Goal: Information Seeking & Learning: Understand process/instructions

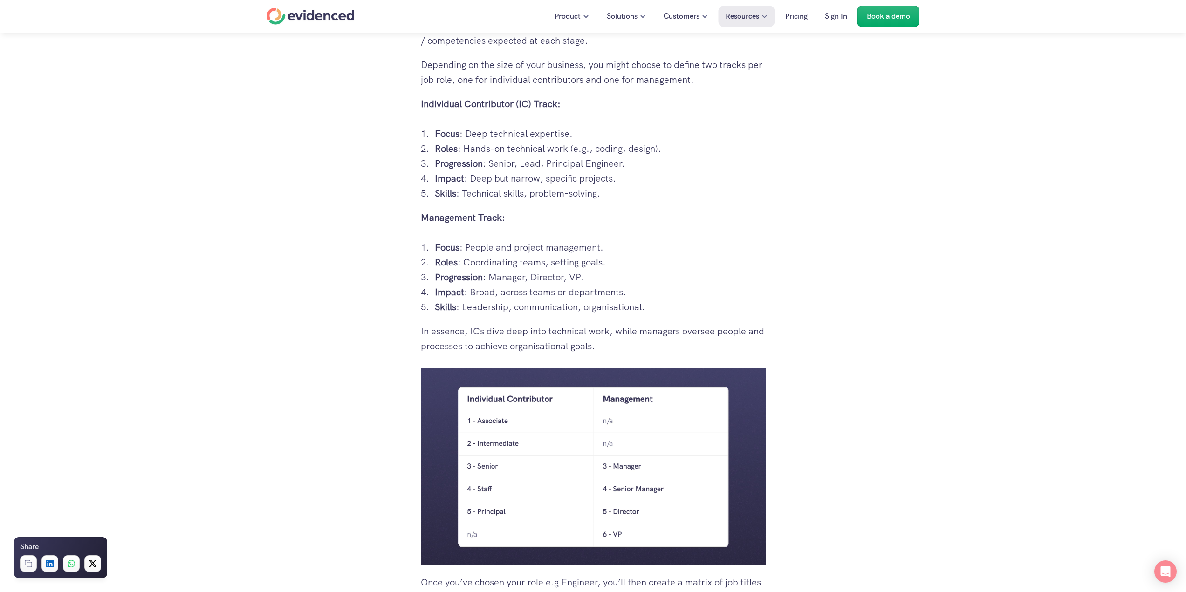
scroll to position [1258, 0]
click at [491, 156] on p "Roles : Hands-on technical work (e.g., coding, design)." at bounding box center [600, 148] width 331 height 15
click at [482, 156] on p "Roles : Hands-on technical work (e.g., coding, design)." at bounding box center [600, 148] width 331 height 15
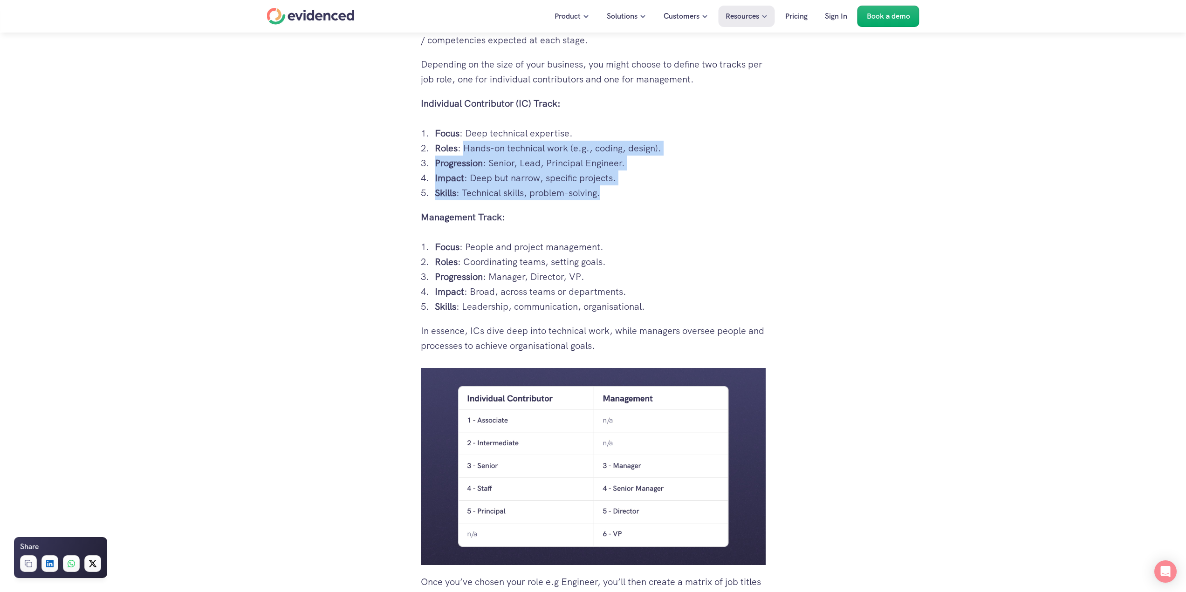
drag, startPoint x: 482, startPoint y: 163, endPoint x: 603, endPoint y: 207, distance: 129.4
click at [603, 200] on ol "Focus : Deep technical expertise. Roles : Hands-on technical work (e.g., coding…" at bounding box center [593, 163] width 345 height 75
click at [603, 200] on p "Skills : Technical skills, problem-solving." at bounding box center [600, 192] width 331 height 15
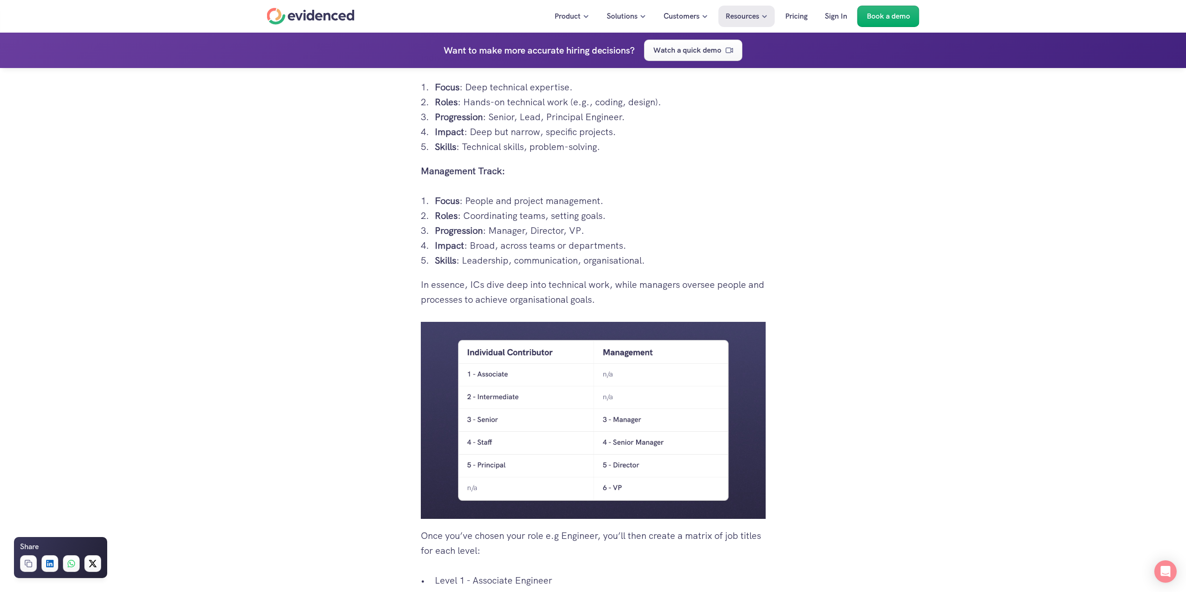
scroll to position [1304, 0]
click at [478, 236] on strong "Progression" at bounding box center [459, 230] width 48 height 12
drag, startPoint x: 478, startPoint y: 250, endPoint x: 496, endPoint y: 269, distance: 25.7
click at [496, 267] on ol "Focus : People and project management. Roles : Coordinating teams, setting goal…" at bounding box center [593, 230] width 345 height 75
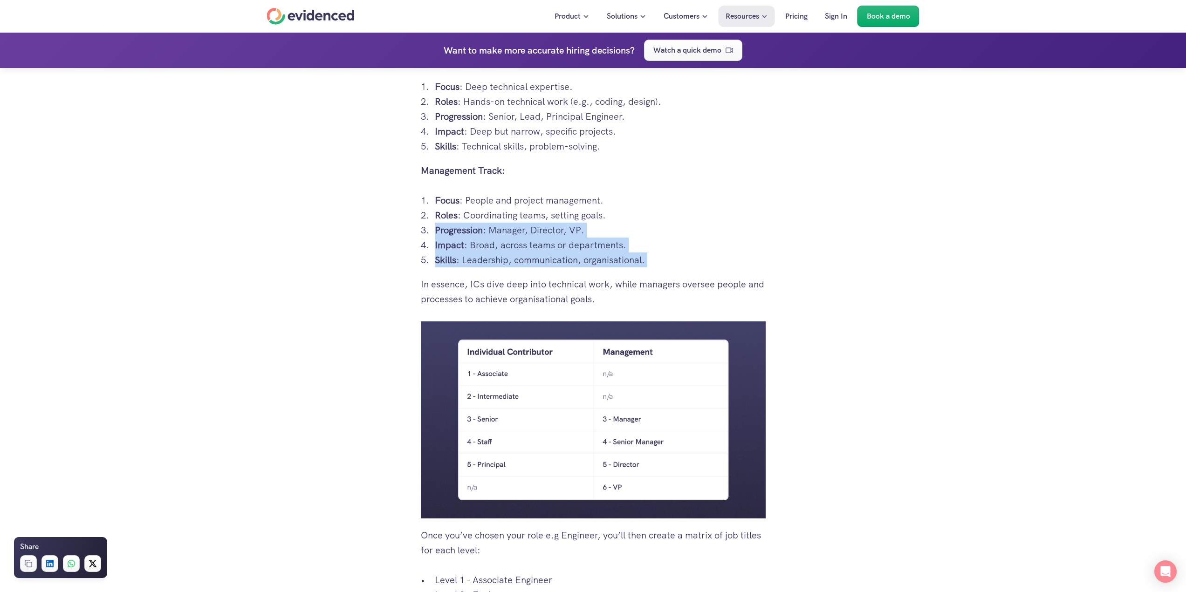
click at [494, 238] on p "Progression : Manager, Director, VP." at bounding box center [600, 230] width 331 height 15
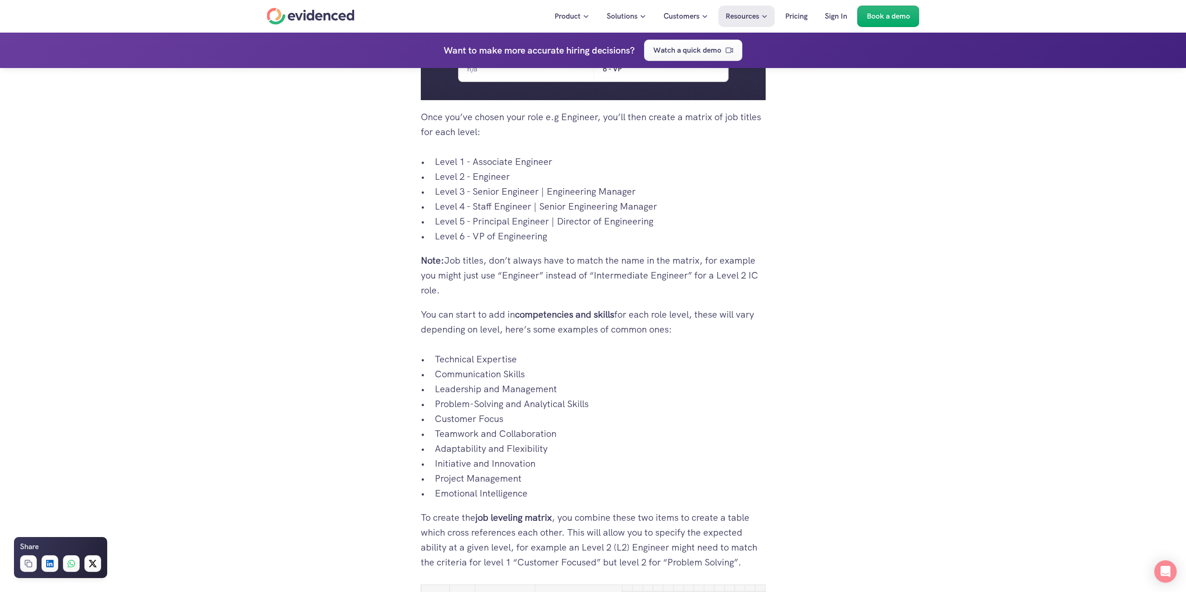
scroll to position [1724, 0]
click at [493, 213] on p "Level 4 - Staff Engineer | Senior Engineering Manager" at bounding box center [600, 205] width 331 height 15
click at [491, 213] on p "Level 4 - Staff Engineer | Senior Engineering Manager" at bounding box center [600, 205] width 331 height 15
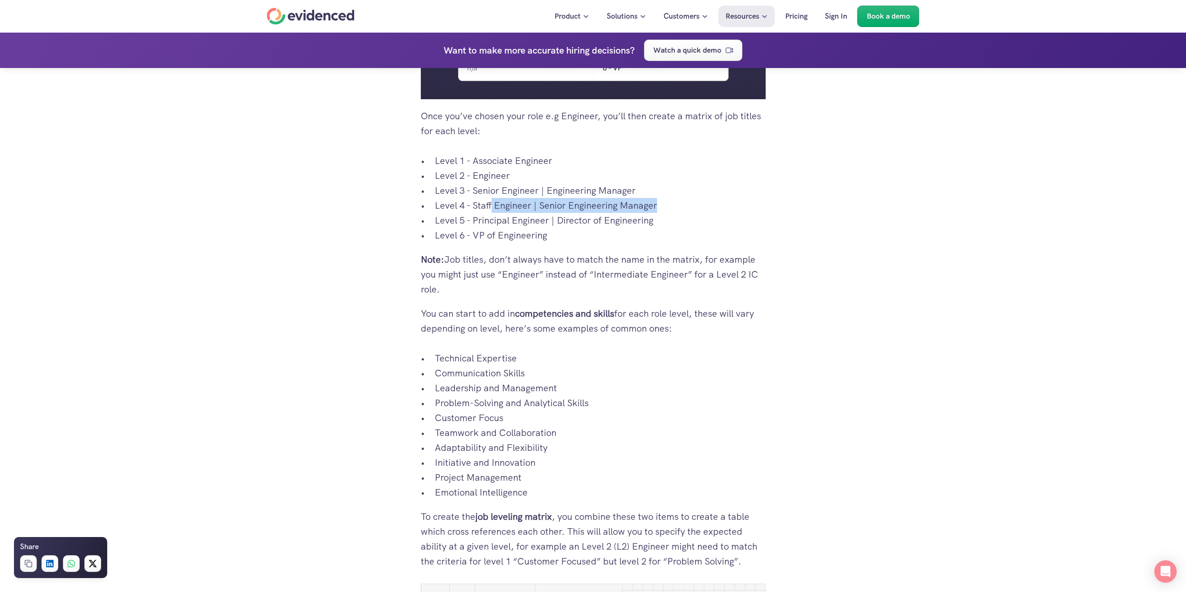
drag, startPoint x: 491, startPoint y: 222, endPoint x: 655, endPoint y: 221, distance: 164.4
click at [655, 213] on p "Level 4 - Staff Engineer | Senior Engineering Manager" at bounding box center [600, 205] width 331 height 15
click at [587, 270] on p "Note: Job titles, don’t always have to match the name in the matrix, for exampl…" at bounding box center [593, 274] width 345 height 45
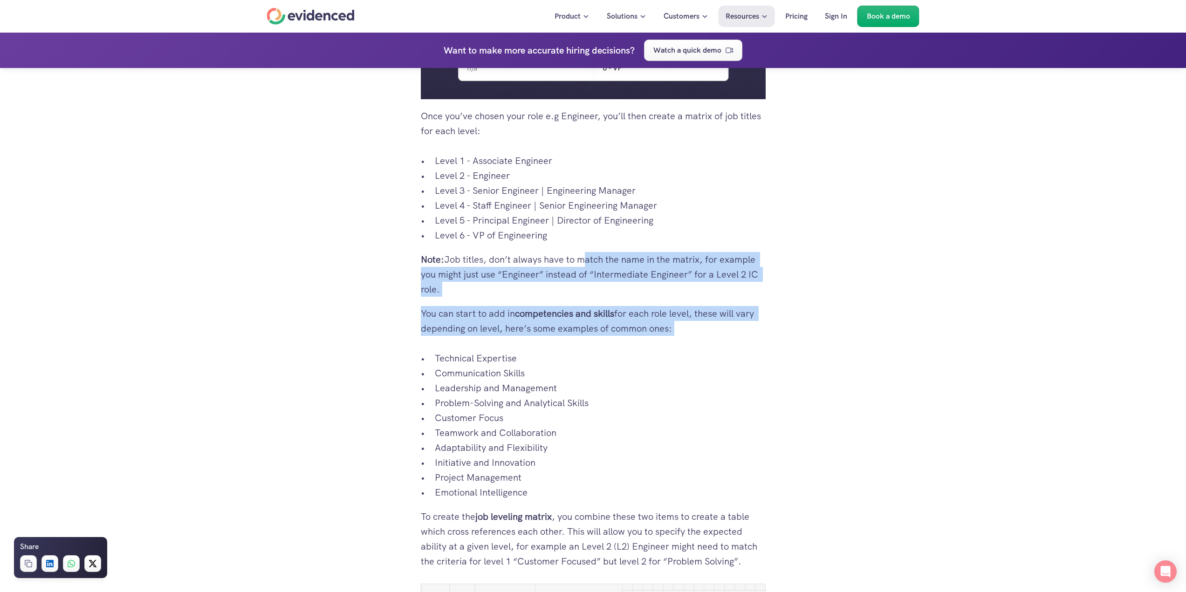
drag, startPoint x: 587, startPoint y: 270, endPoint x: 698, endPoint y: 349, distance: 136.2
click at [698, 349] on div "1. Understanding Job Leveling Matrix 1.1 What is a leveling matrix? A job level…" at bounding box center [593, 87] width 345 height 2692
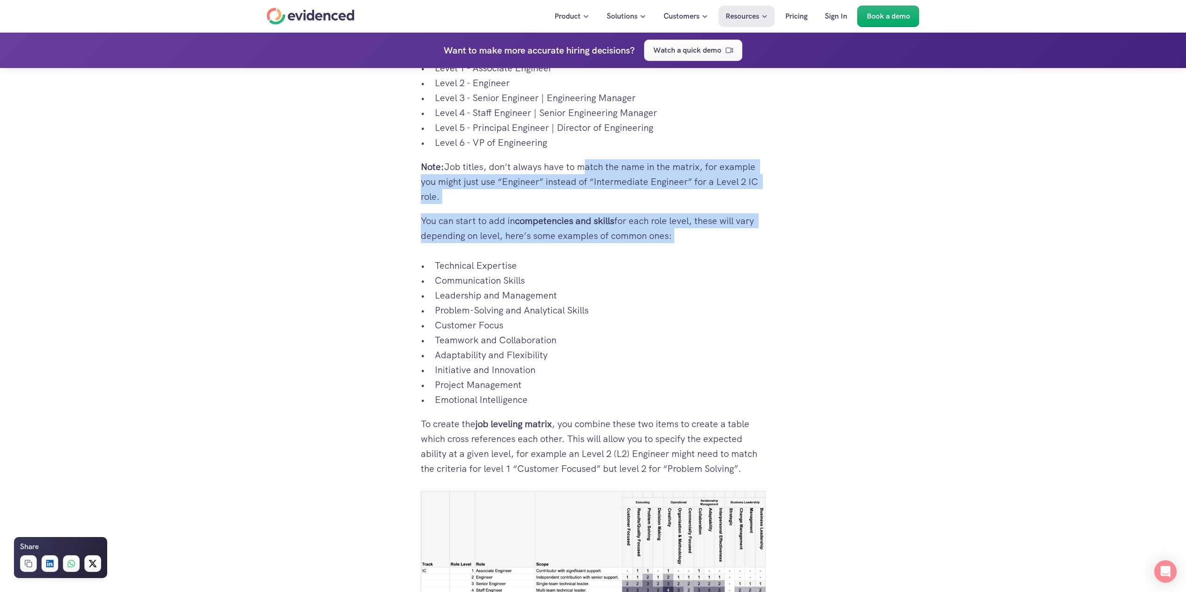
scroll to position [1817, 0]
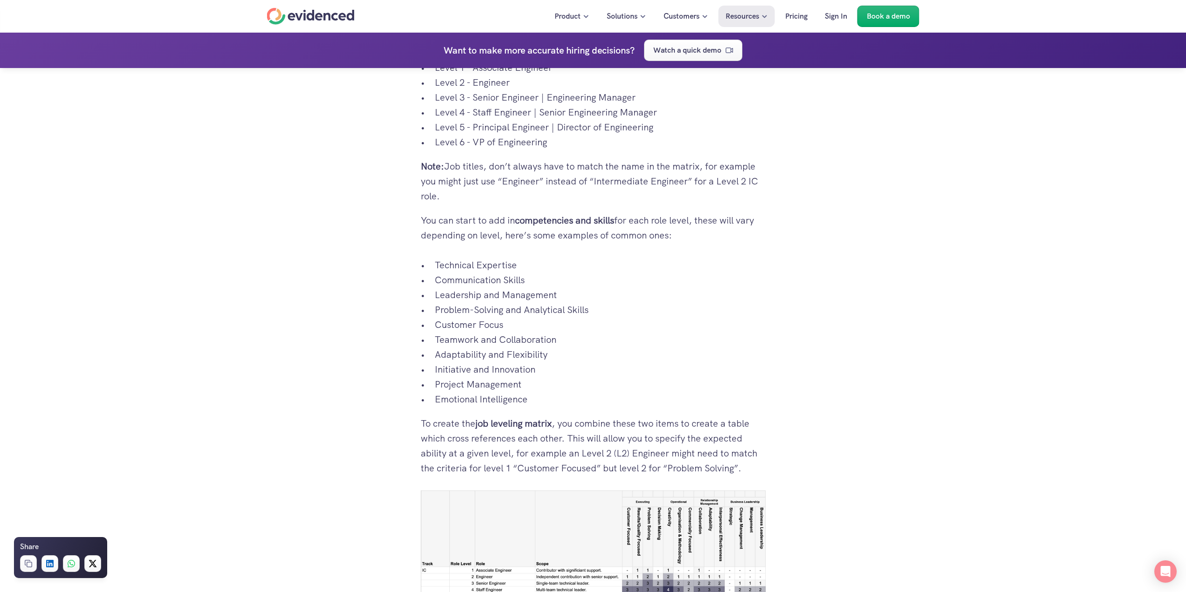
click at [661, 287] on p "Communication Skills" at bounding box center [600, 280] width 331 height 15
click at [632, 230] on p "You can start to add in competencies and skills for each role level, these will…" at bounding box center [593, 228] width 345 height 30
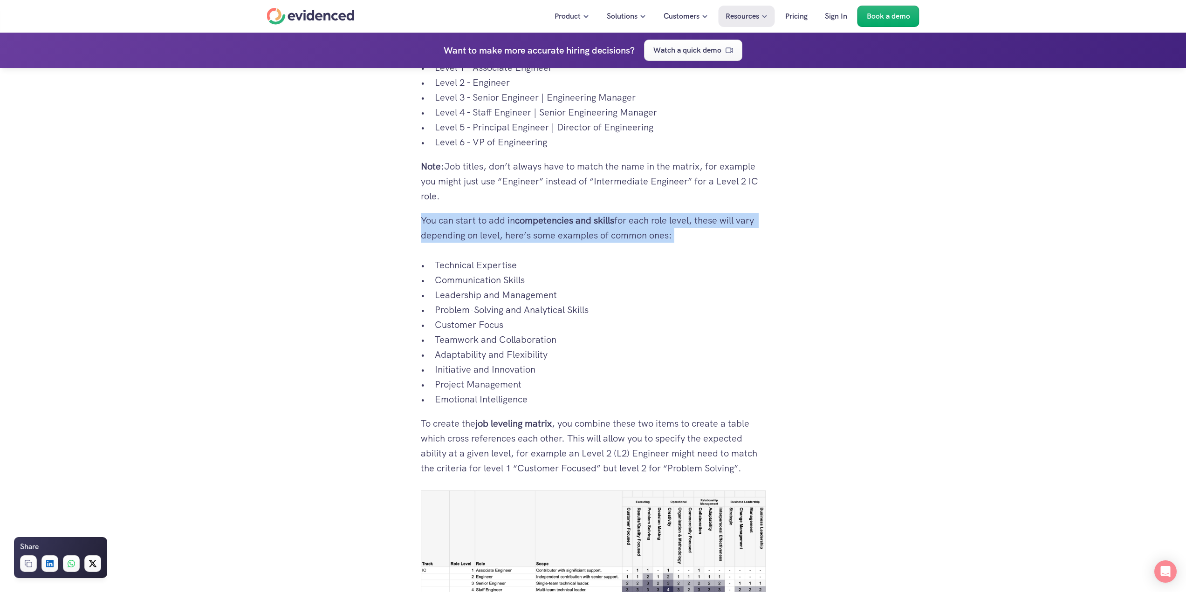
click at [632, 230] on p "You can start to add in competencies and skills for each role level, these will…" at bounding box center [593, 228] width 345 height 30
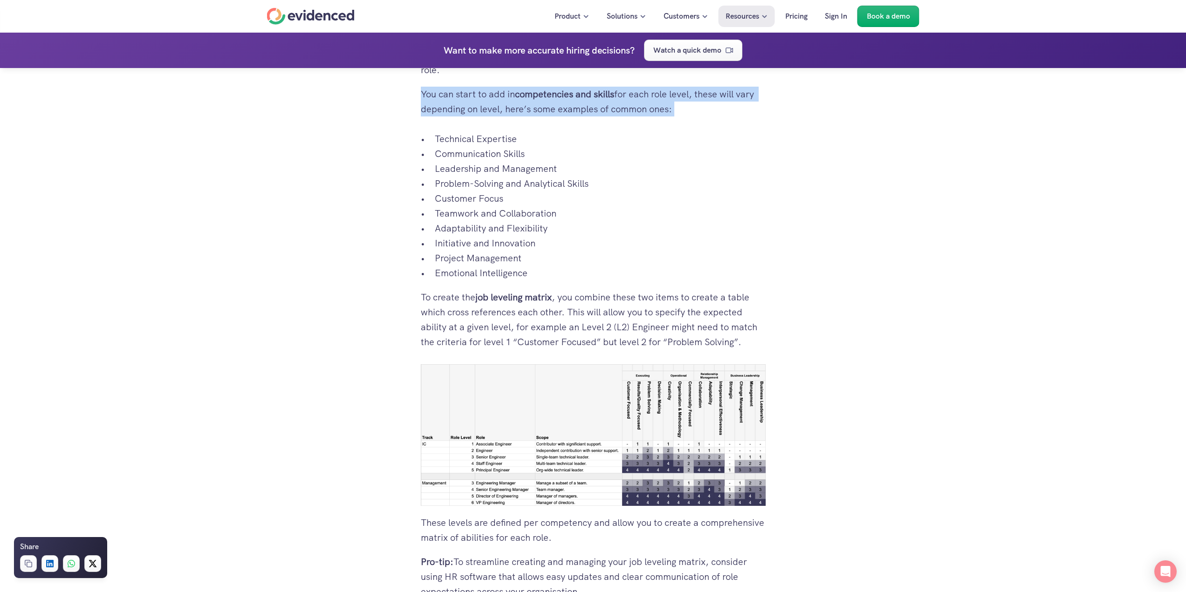
scroll to position [1956, 0]
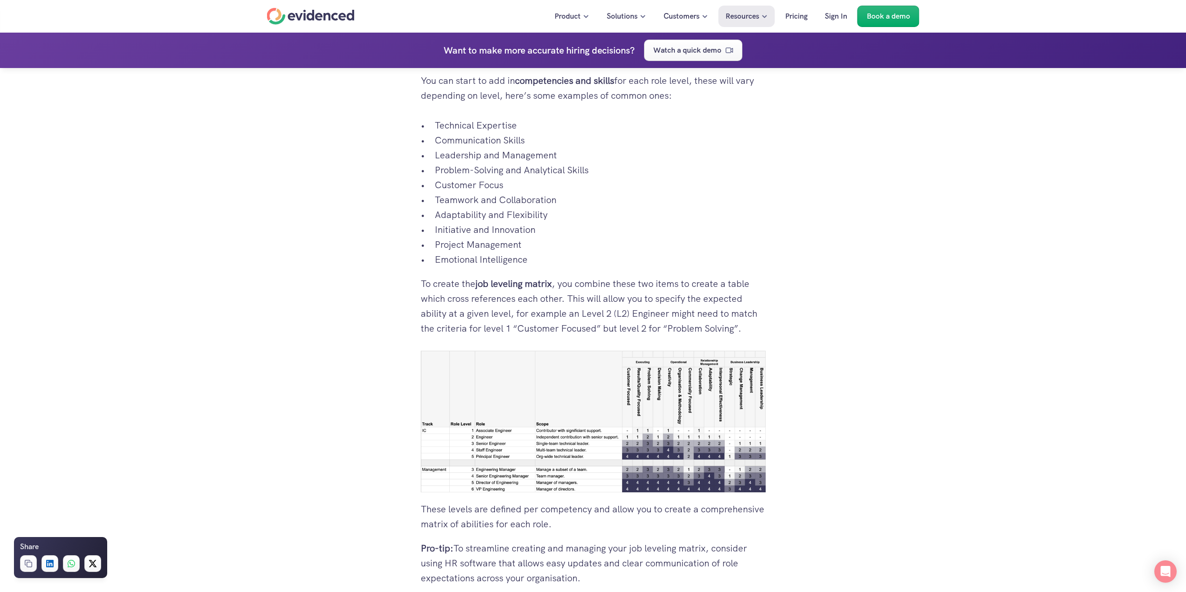
click at [636, 192] on p "Customer Focus" at bounding box center [600, 184] width 331 height 15
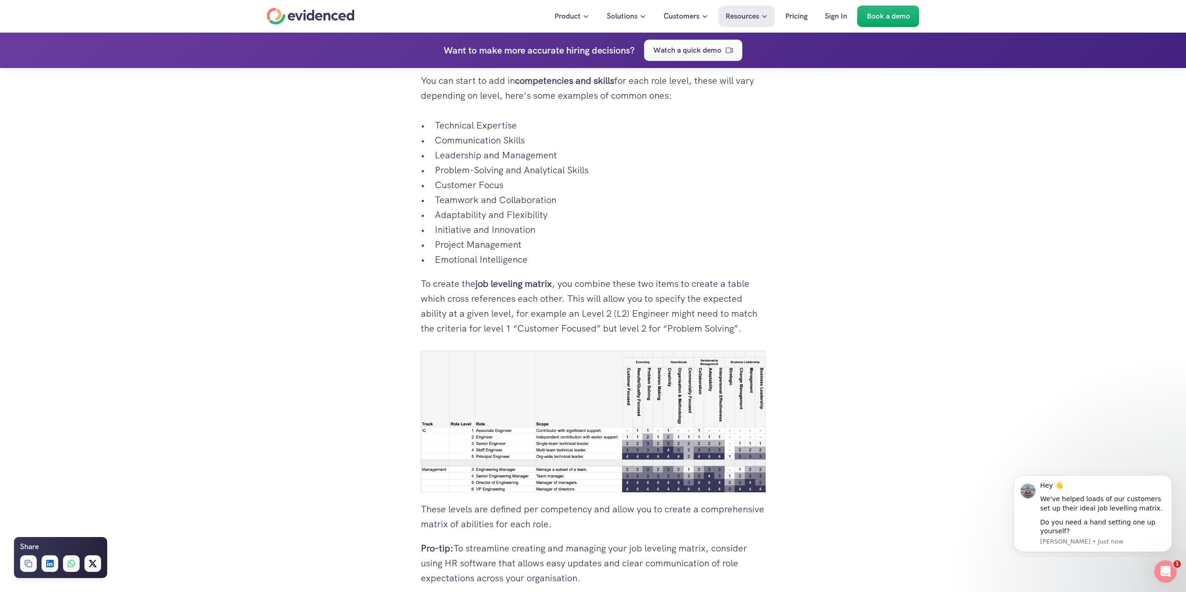
scroll to position [0, 0]
click at [517, 416] on img at bounding box center [593, 422] width 345 height 142
click at [702, 476] on img at bounding box center [593, 422] width 345 height 142
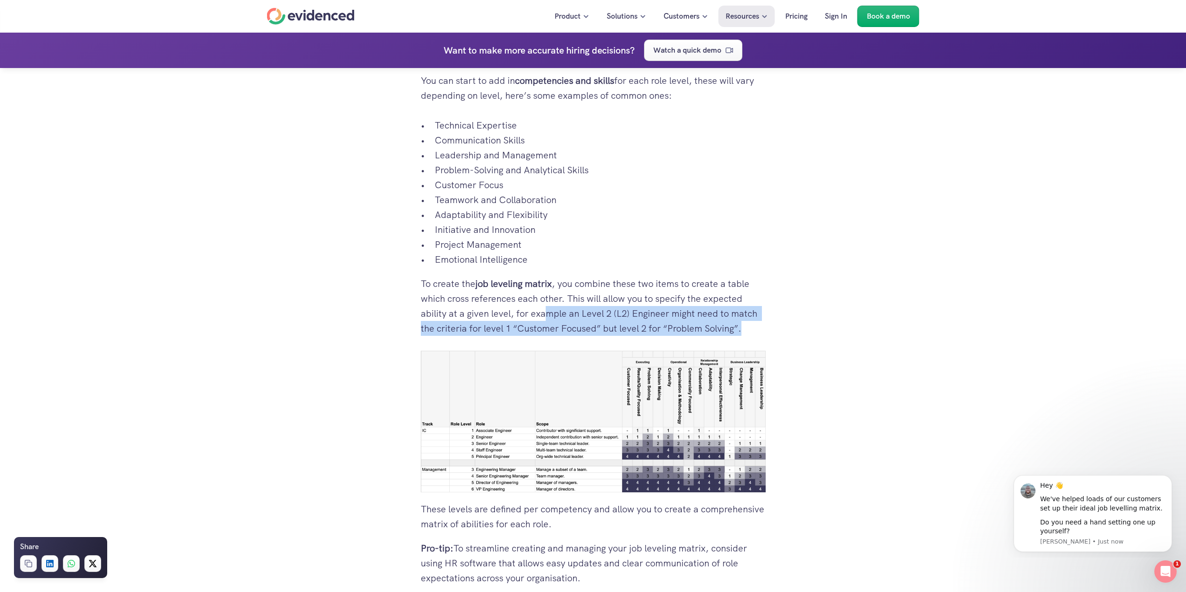
drag, startPoint x: 543, startPoint y: 328, endPoint x: 743, endPoint y: 343, distance: 200.8
click at [743, 336] on p "To create the job leveling matrix , you combine these two items to create a tab…" at bounding box center [593, 306] width 345 height 60
click at [747, 336] on p "To create the job leveling matrix , you combine these two items to create a tab…" at bounding box center [593, 306] width 345 height 60
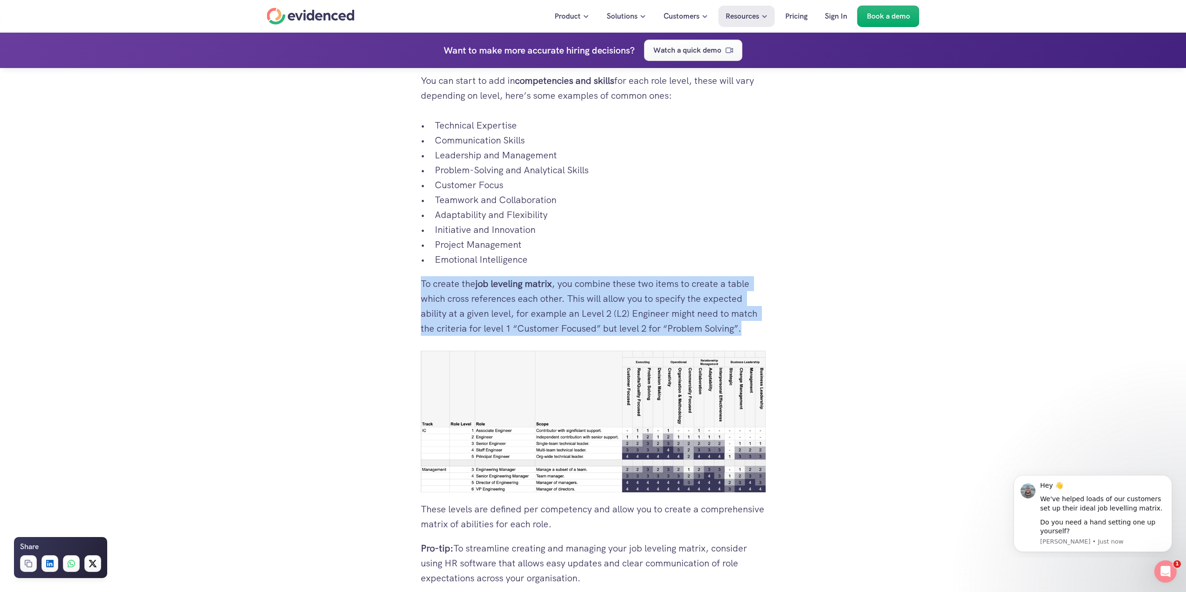
drag, startPoint x: 756, startPoint y: 346, endPoint x: 416, endPoint y: 296, distance: 343.6
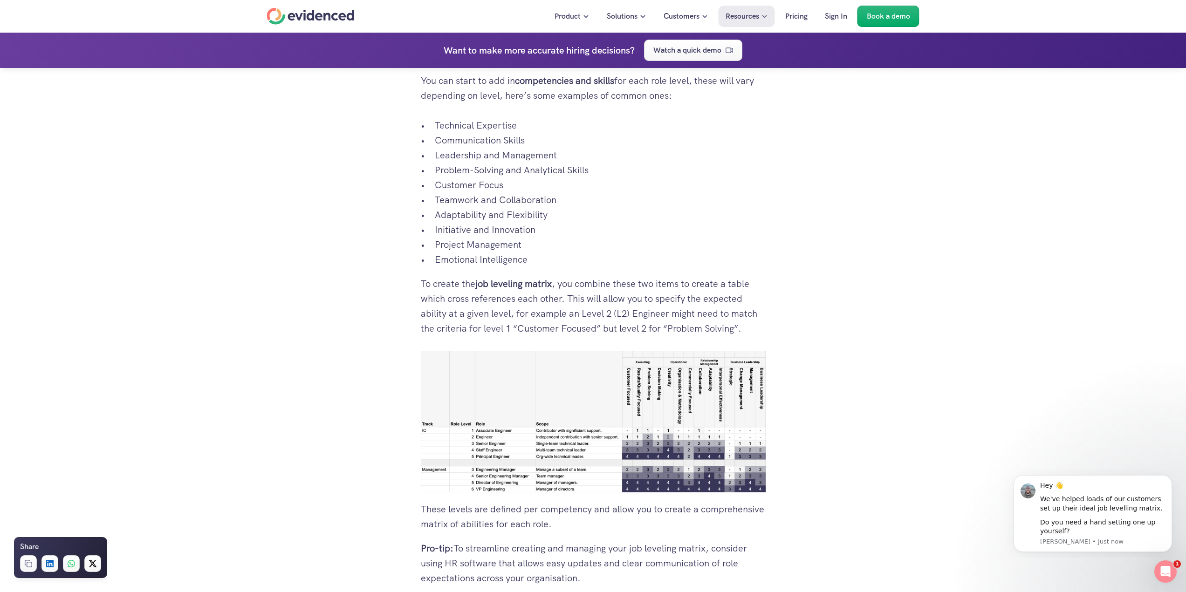
drag, startPoint x: 416, startPoint y: 296, endPoint x: 775, endPoint y: 343, distance: 362.2
click at [775, 343] on div "1. Understanding Job Leveling Matrix 1.1 What is a leveling matrix? A job level…" at bounding box center [593, 23] width 1186 height 3469
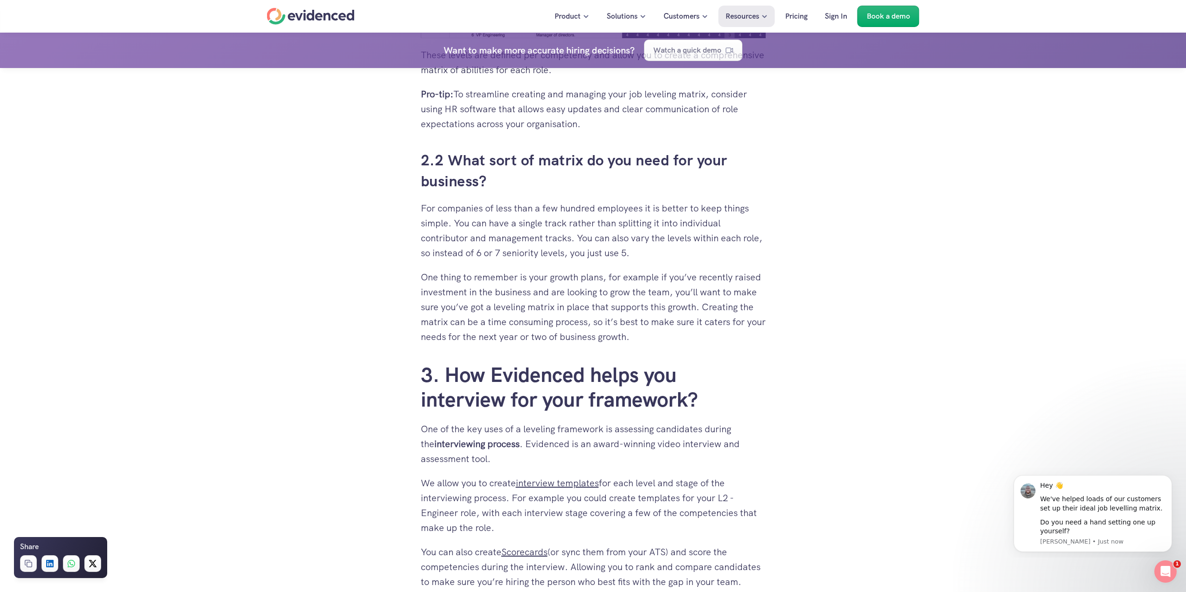
scroll to position [2189, 0]
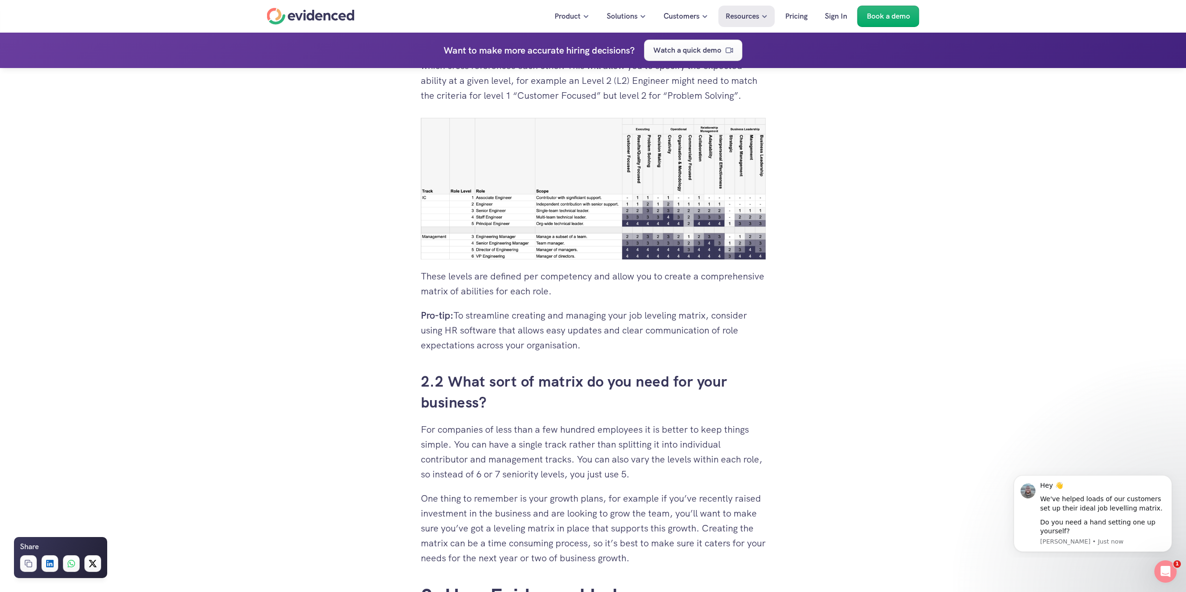
click at [553, 332] on p "Pro-tip: To streamline creating and managing your job leveling matrix, consider…" at bounding box center [593, 330] width 345 height 45
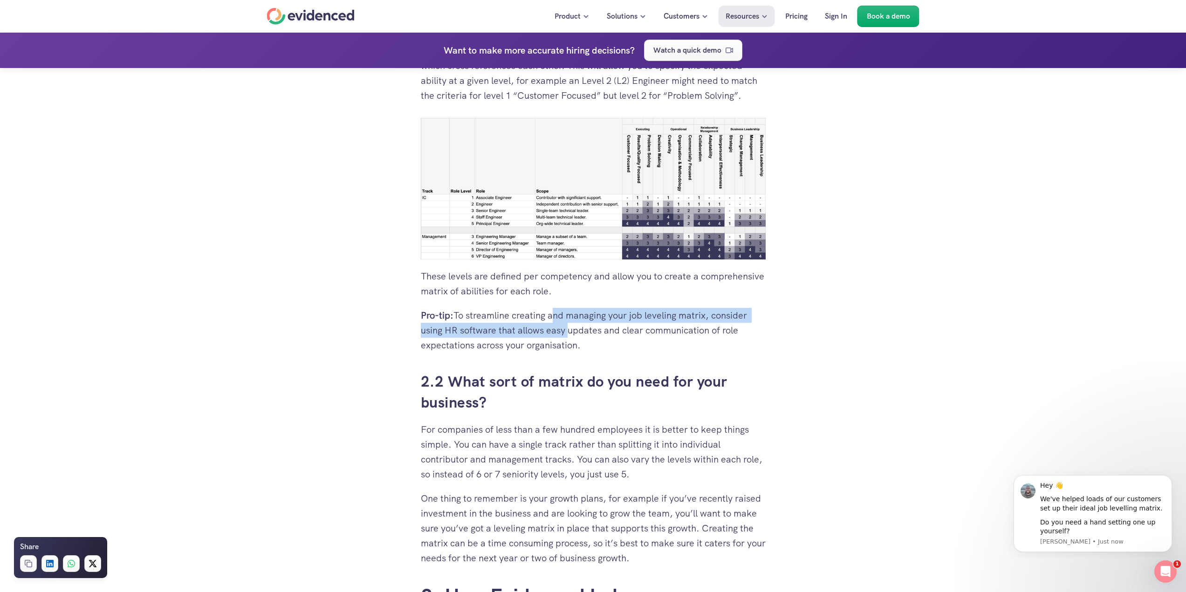
drag, startPoint x: 553, startPoint y: 332, endPoint x: 553, endPoint y: 344, distance: 12.1
click at [553, 344] on p "Pro-tip: To streamline creating and managing your job leveling matrix, consider…" at bounding box center [593, 330] width 345 height 45
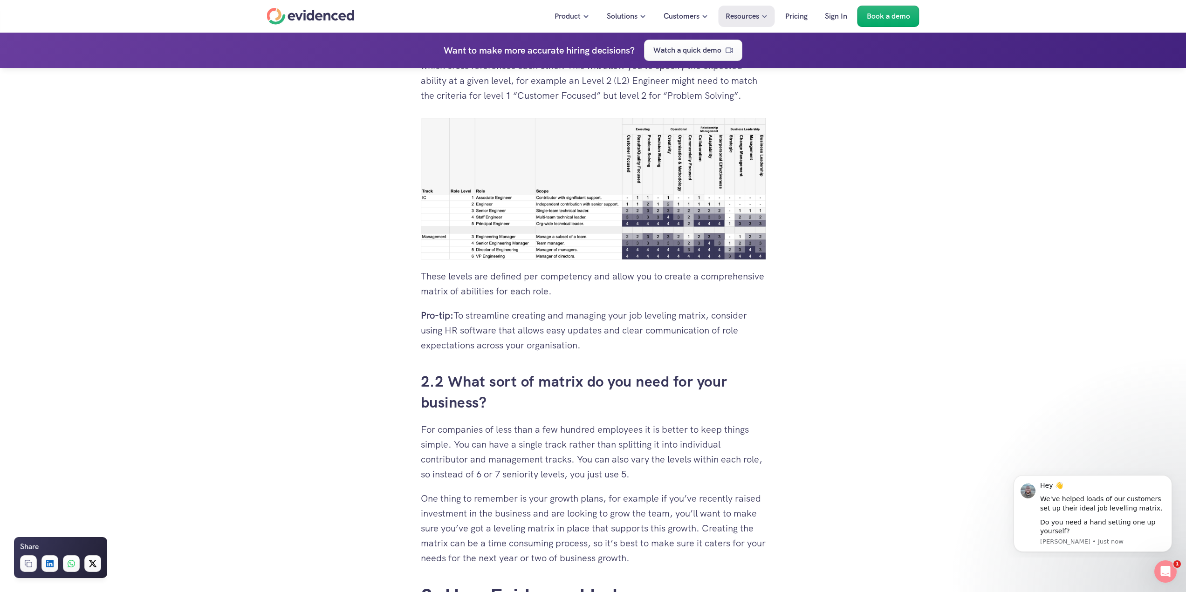
click at [538, 345] on p "Pro-tip: To streamline creating and managing your job leveling matrix, consider…" at bounding box center [593, 330] width 345 height 45
drag, startPoint x: 538, startPoint y: 345, endPoint x: 584, endPoint y: 354, distance: 47.6
click at [584, 353] on p "Pro-tip: To streamline creating and managing your job leveling matrix, consider…" at bounding box center [593, 330] width 345 height 45
drag, startPoint x: 590, startPoint y: 358, endPoint x: 421, endPoint y: 332, distance: 171.0
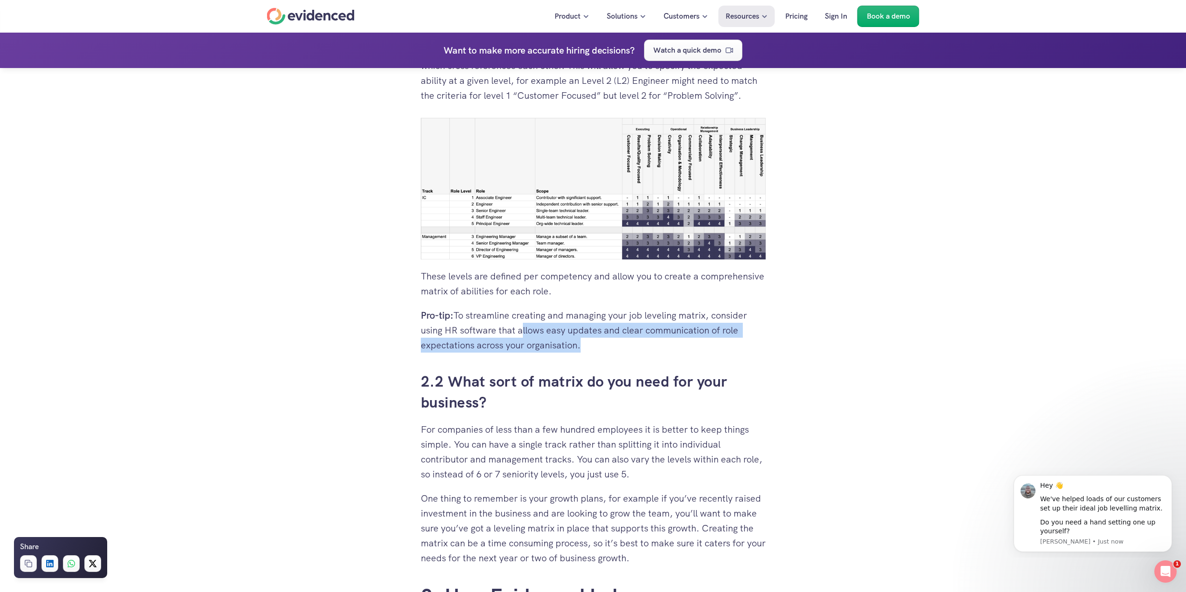
click at [421, 332] on div at bounding box center [421, 320] width 0 height 1295
click at [424, 321] on strong "Pro-tip:" at bounding box center [437, 315] width 33 height 12
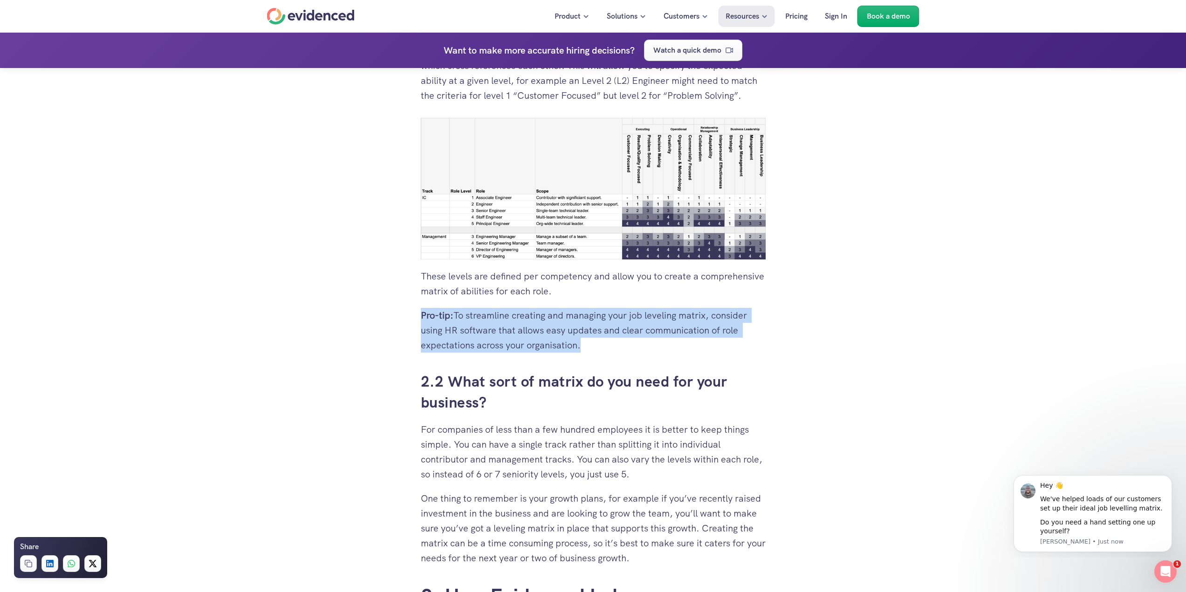
drag, startPoint x: 424, startPoint y: 332, endPoint x: 619, endPoint y: 358, distance: 196.4
click at [619, 353] on p "Pro-tip: To streamline creating and managing your job leveling matrix, consider…" at bounding box center [593, 330] width 345 height 45
click at [579, 230] on img at bounding box center [593, 189] width 345 height 142
drag, startPoint x: 372, startPoint y: 164, endPoint x: 745, endPoint y: 201, distance: 374.5
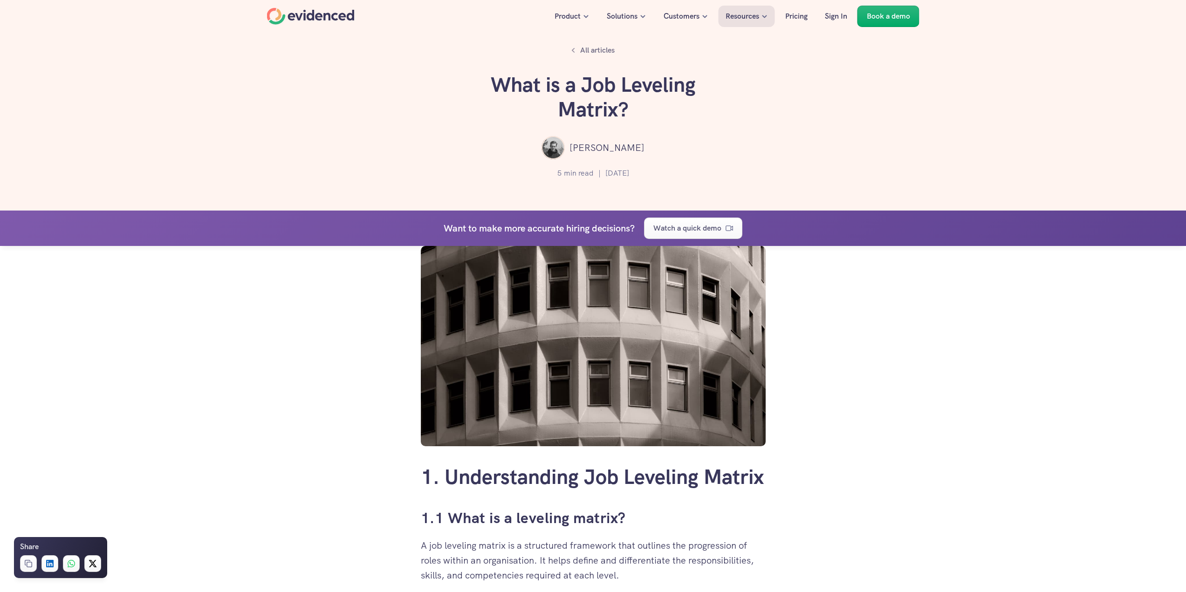
scroll to position [2214, 0]
